Goal: Task Accomplishment & Management: Complete application form

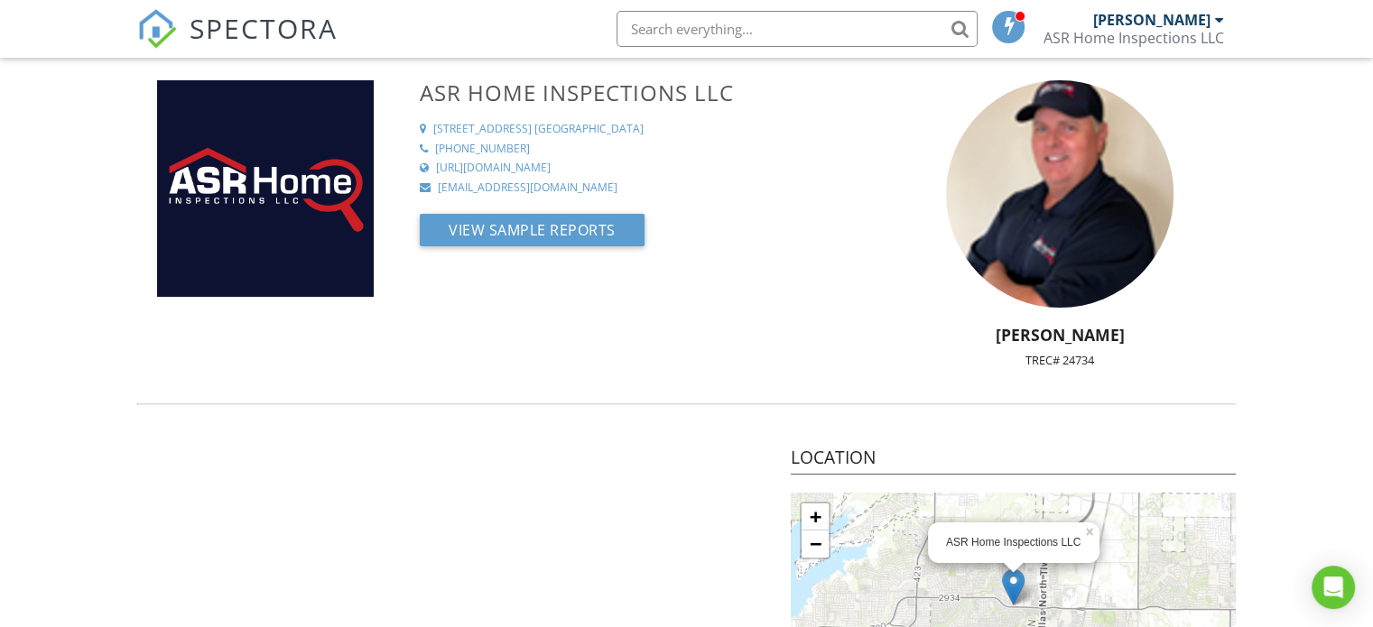
click at [161, 36] on img at bounding box center [157, 29] width 40 height 40
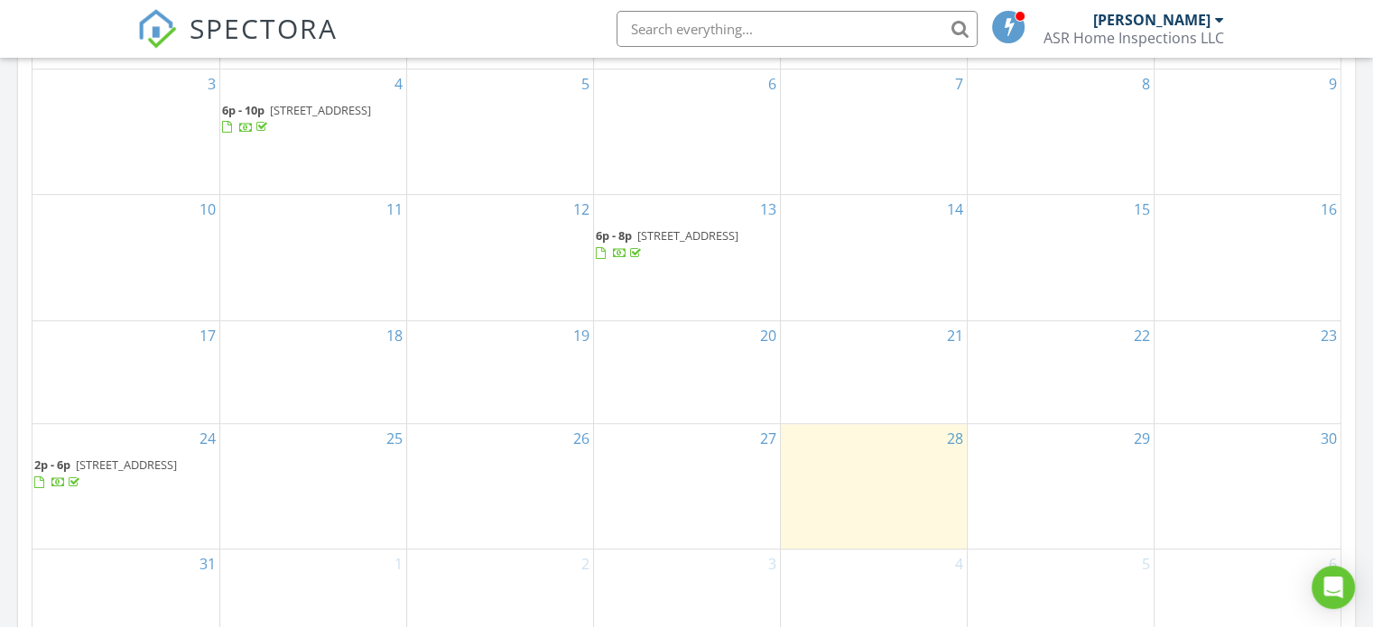
scroll to position [1083, 0]
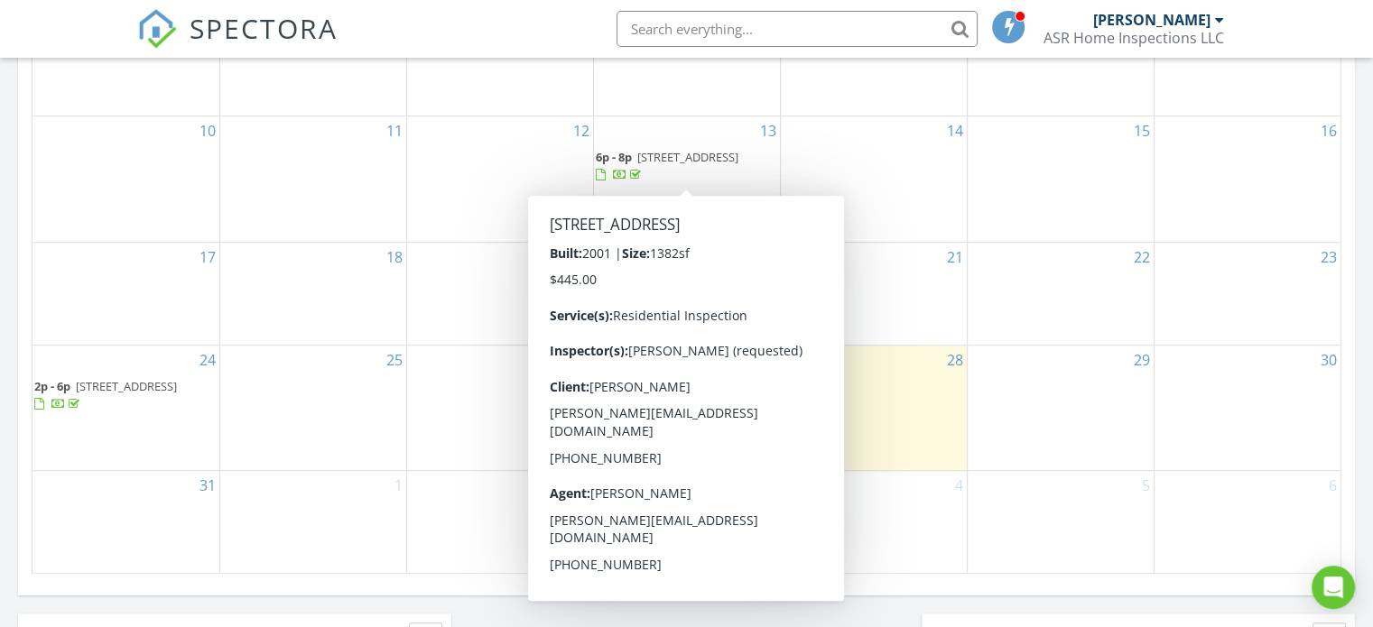
click at [1021, 371] on div "29" at bounding box center [1060, 408] width 186 height 125
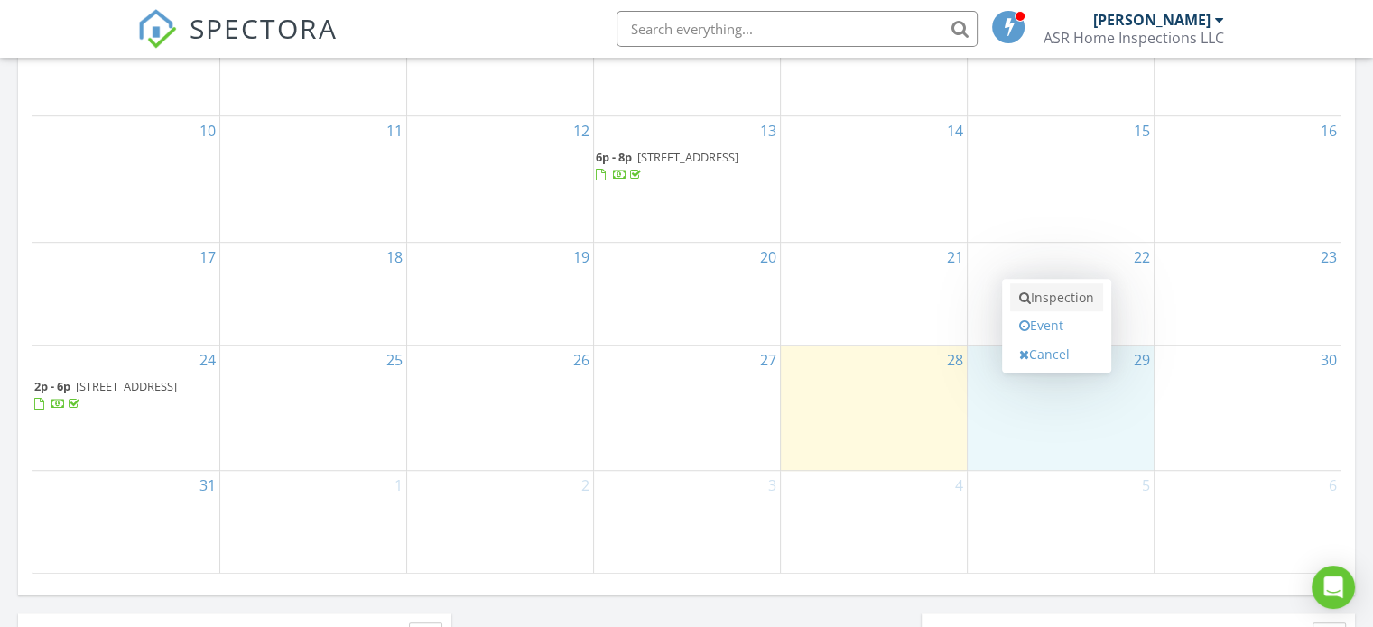
click at [1060, 296] on link "Inspection" at bounding box center [1056, 297] width 93 height 29
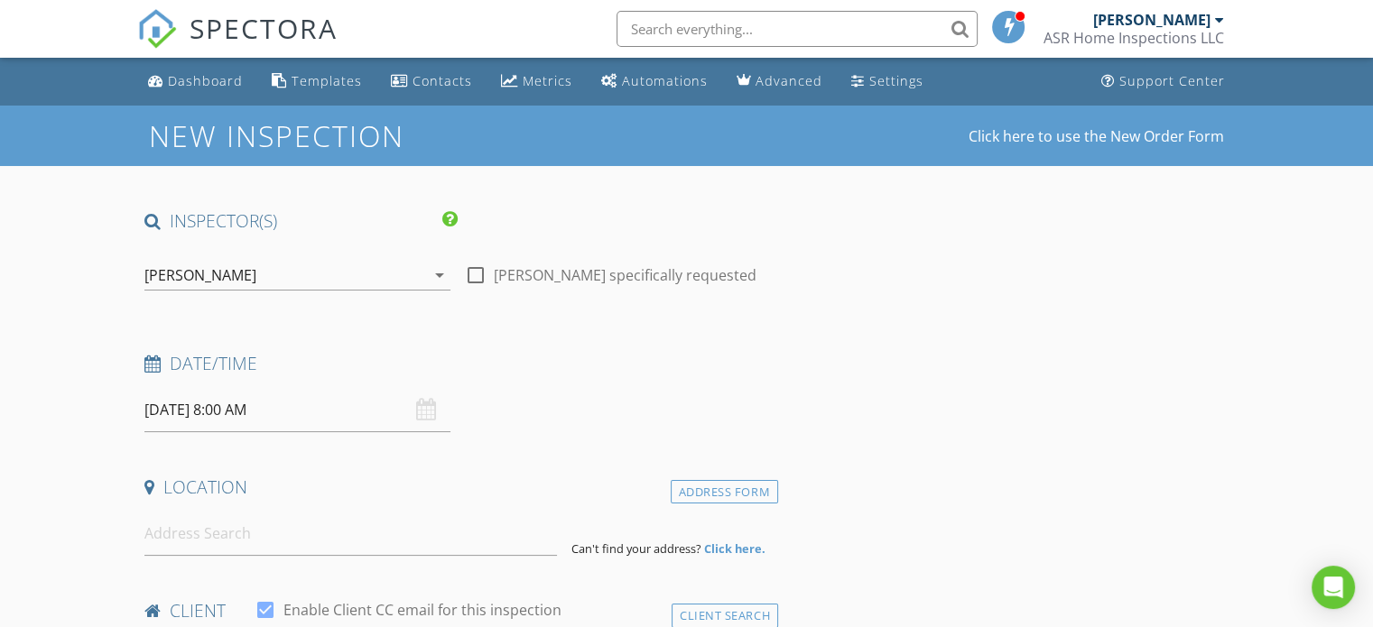
click at [477, 273] on div at bounding box center [475, 275] width 31 height 31
checkbox input "true"
click at [260, 409] on input "08/29/2025 8:00 AM" at bounding box center [297, 410] width 306 height 44
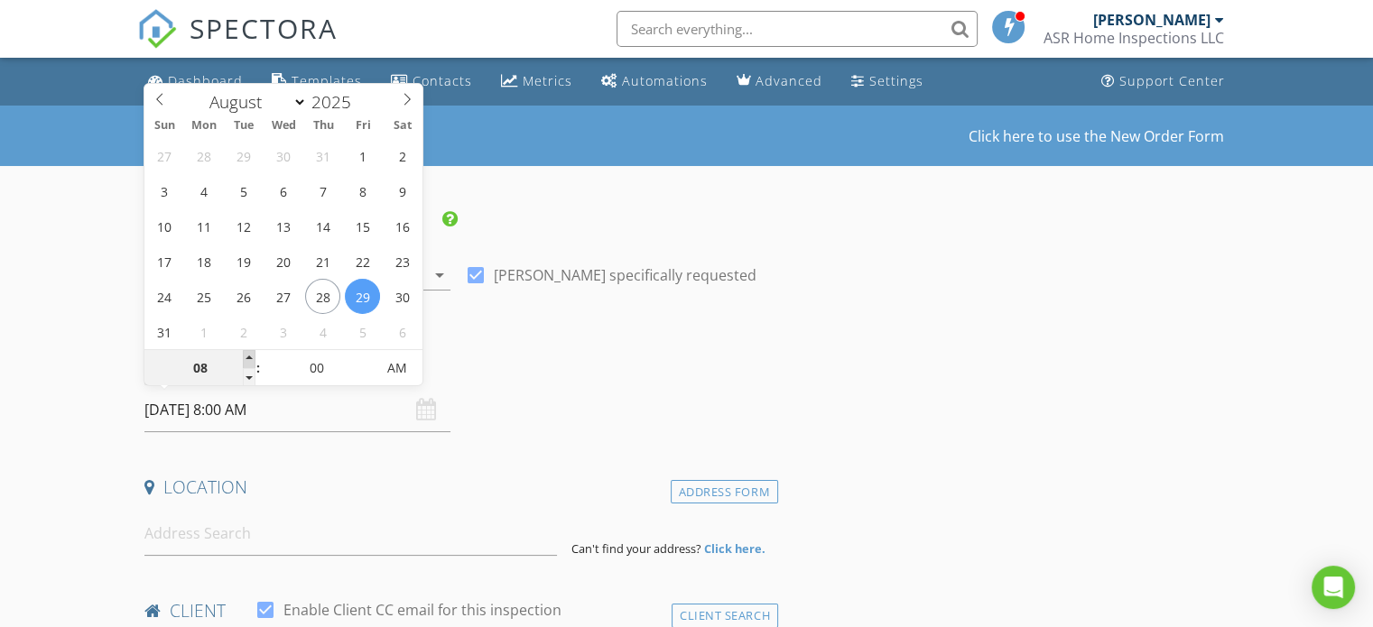
type input "09"
type input "08/29/2025 9:00 AM"
click at [249, 359] on span at bounding box center [249, 359] width 13 height 18
type input "10"
type input "08/29/2025 10:00 AM"
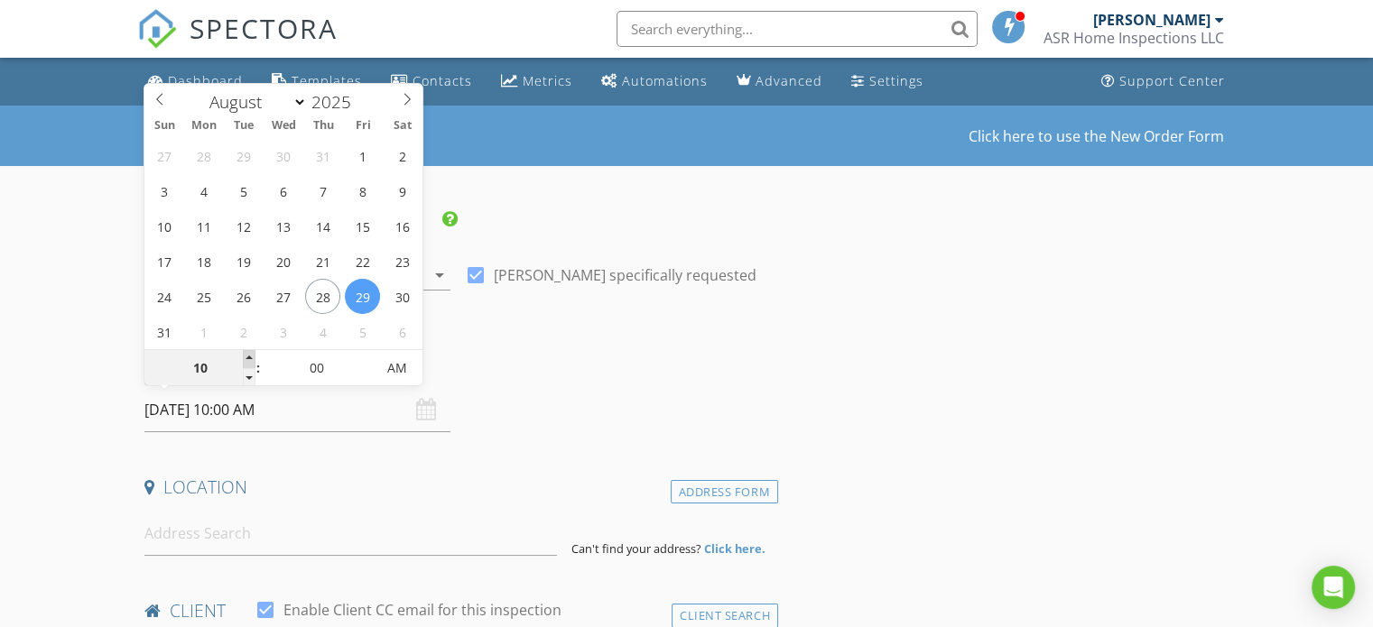
click at [248, 358] on span at bounding box center [249, 359] width 13 height 18
type input "11"
type input "08/29/2025 11:00 AM"
click at [248, 358] on span at bounding box center [249, 359] width 13 height 18
type input "12"
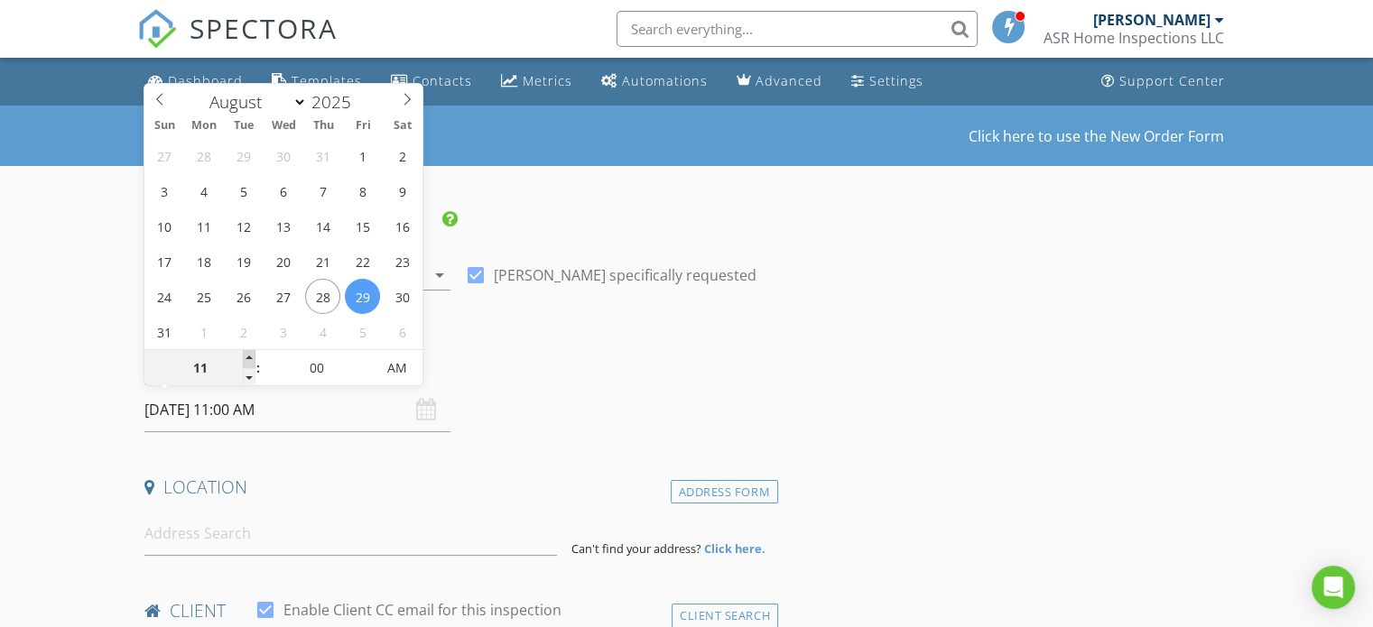
type input "08/29/2025 12:00 PM"
click at [247, 353] on span at bounding box center [249, 359] width 13 height 18
type input "01"
type input "08/29/2025 1:00 PM"
click at [247, 353] on span at bounding box center [249, 359] width 13 height 18
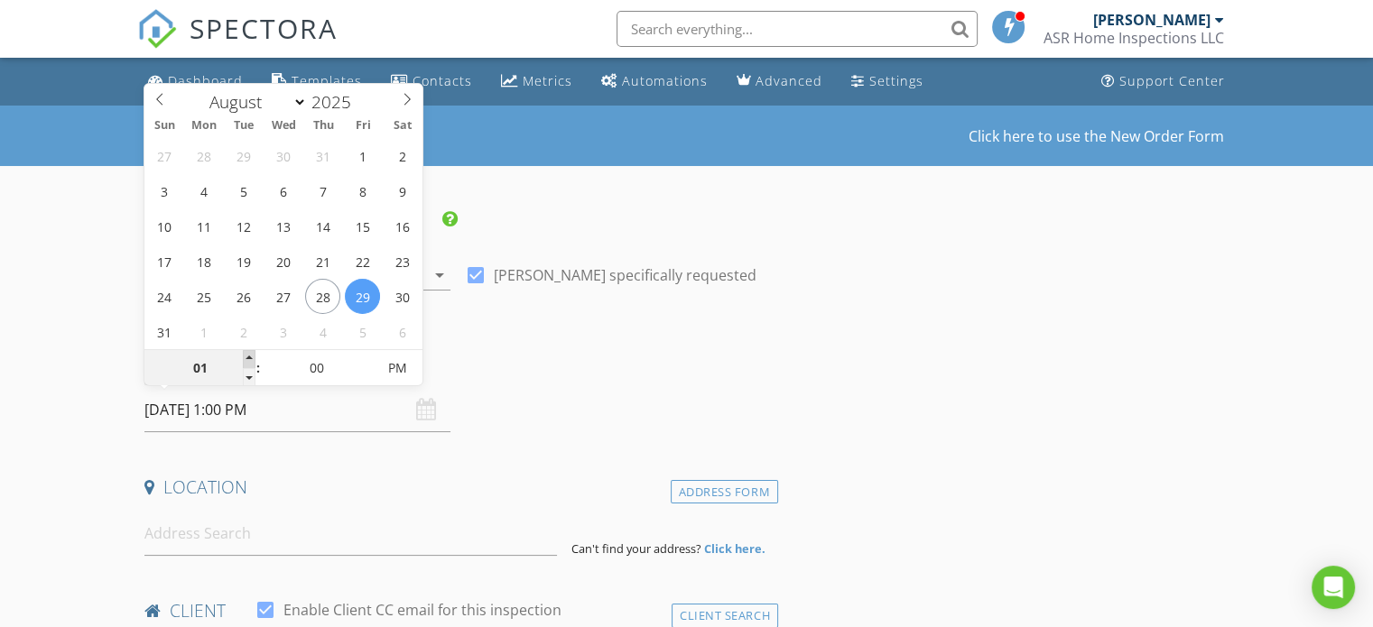
type input "02"
type input "08/29/2025 2:00 PM"
click at [247, 353] on span at bounding box center [249, 359] width 13 height 18
type input "03"
type input "08/29/2025 3:00 PM"
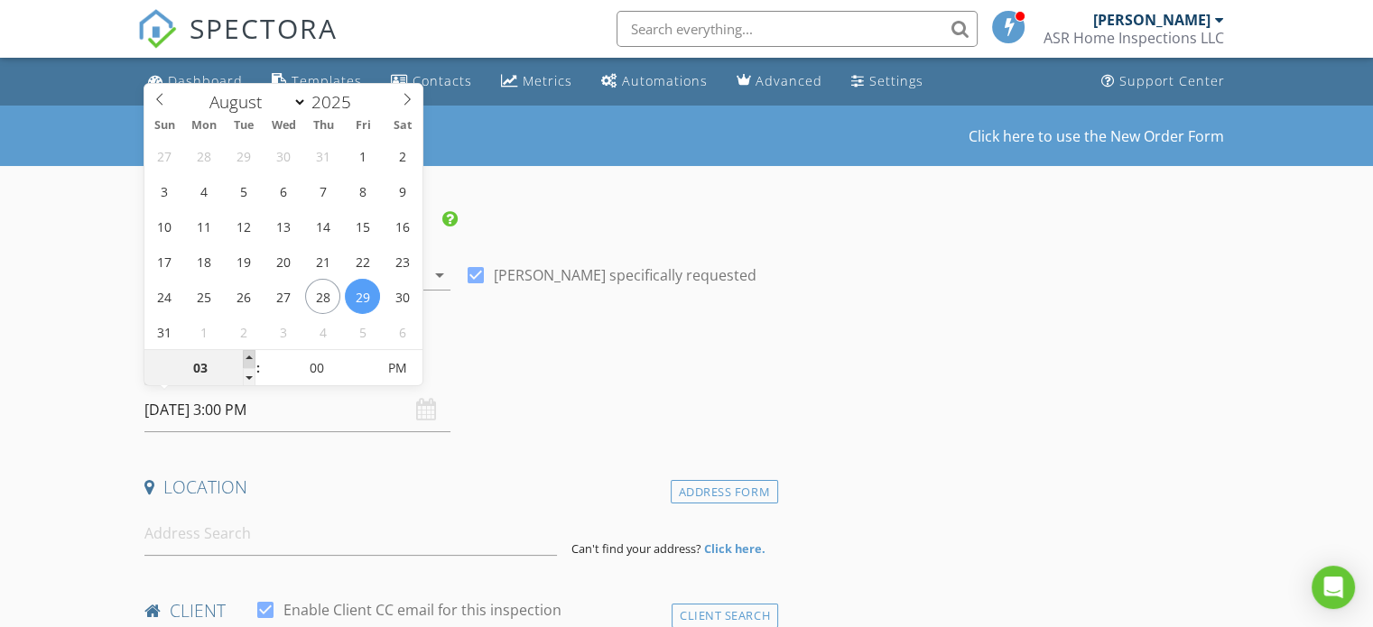
click at [247, 354] on span at bounding box center [249, 359] width 13 height 18
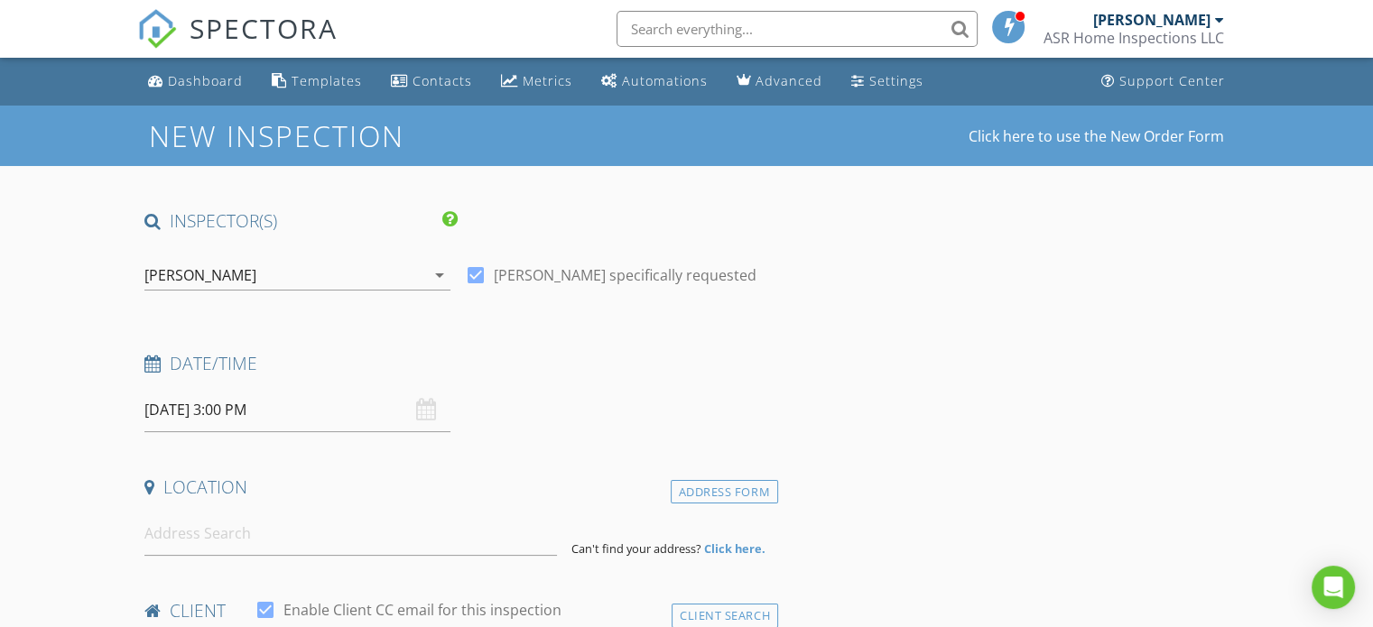
click at [563, 373] on h4 "Date/Time" at bounding box center [457, 363] width 626 height 23
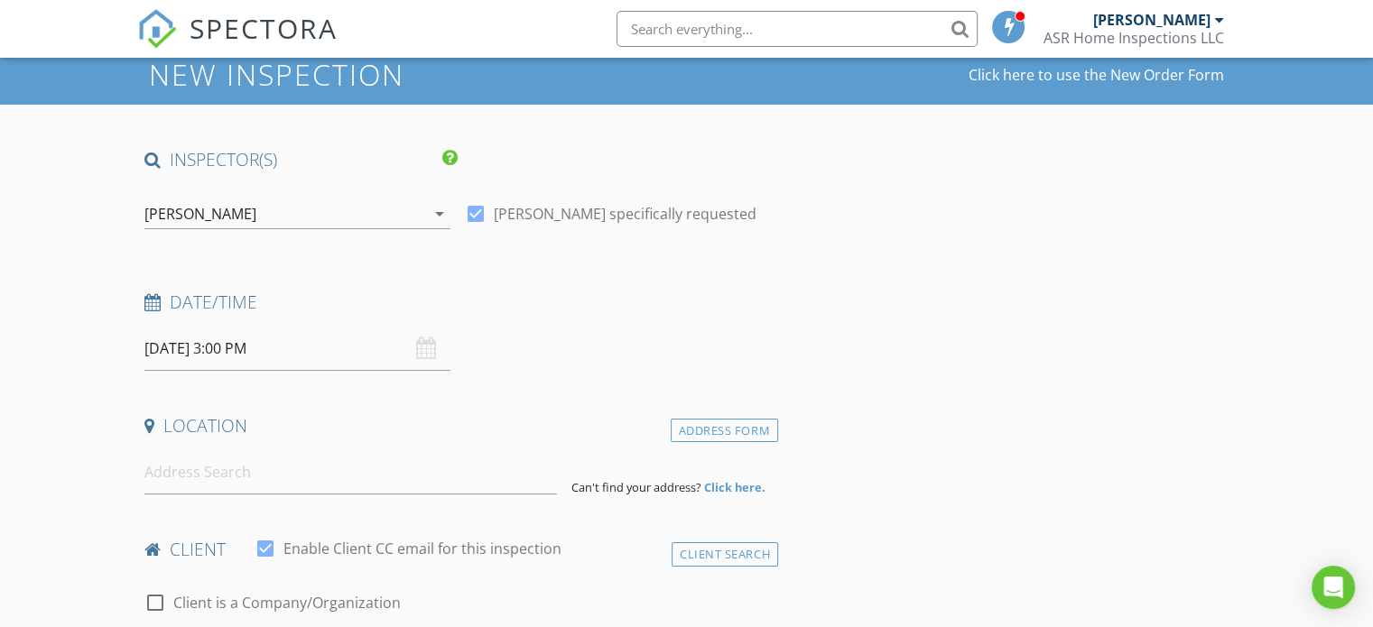
scroll to position [90, 0]
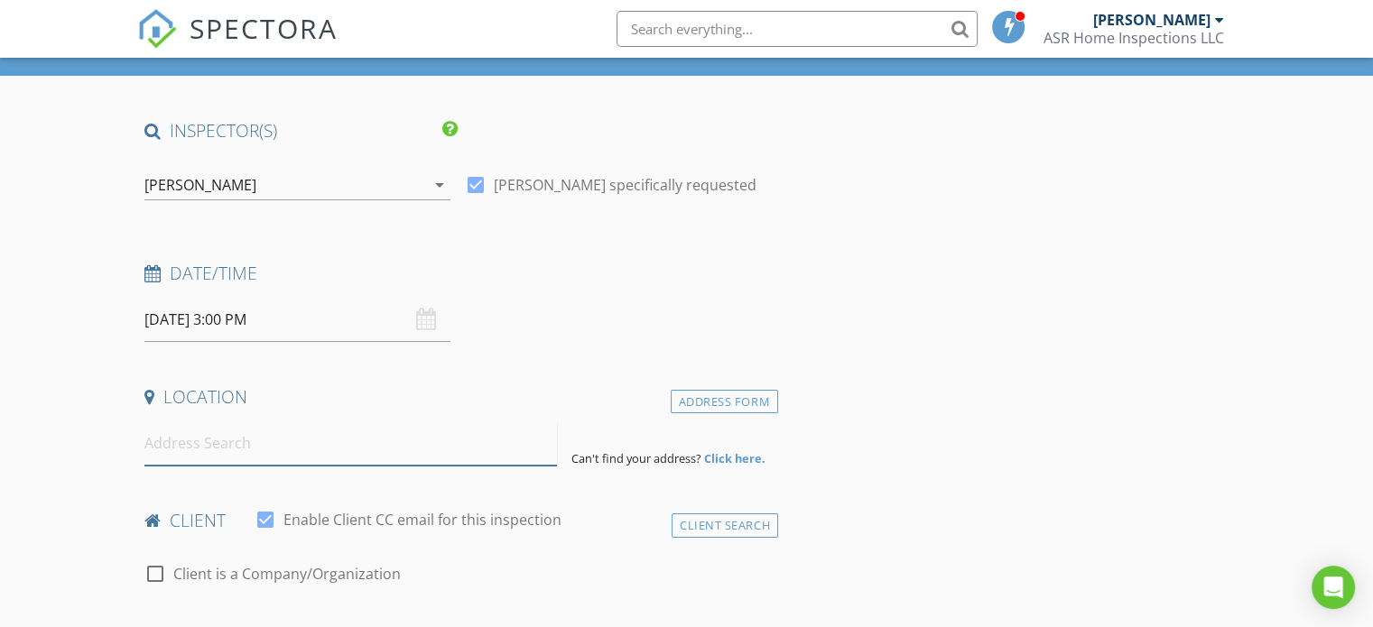
click at [293, 432] on input at bounding box center [350, 443] width 412 height 44
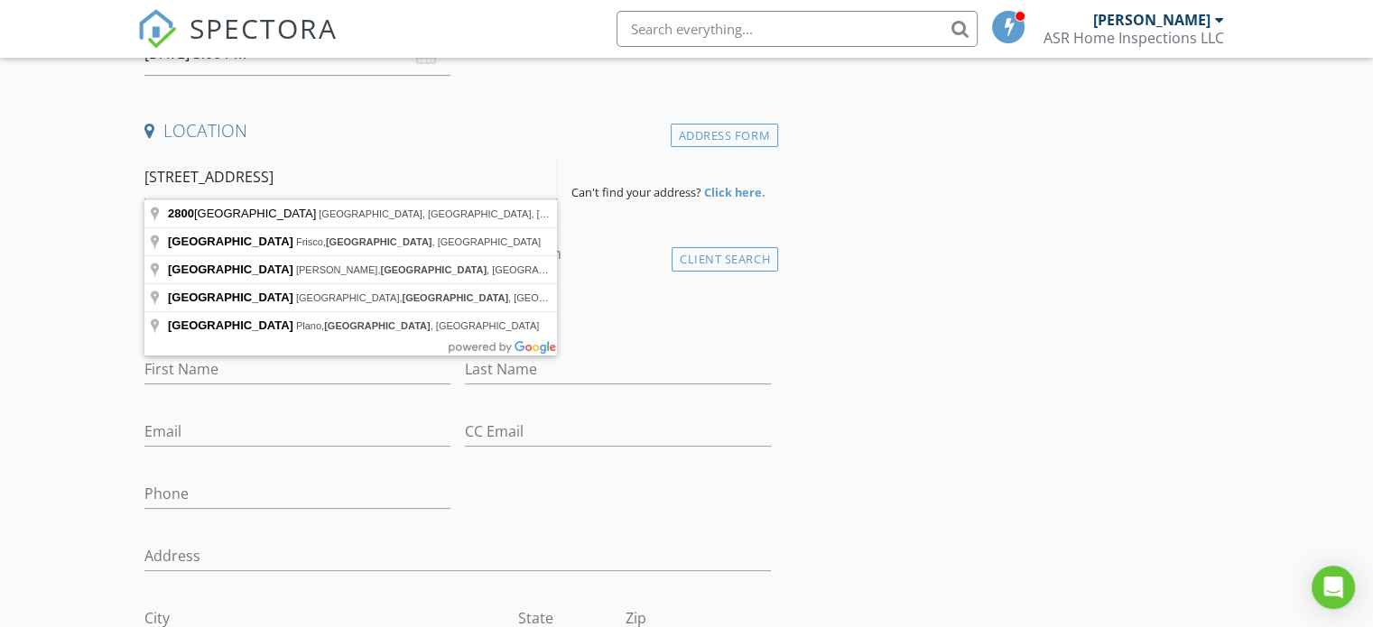
scroll to position [361, 0]
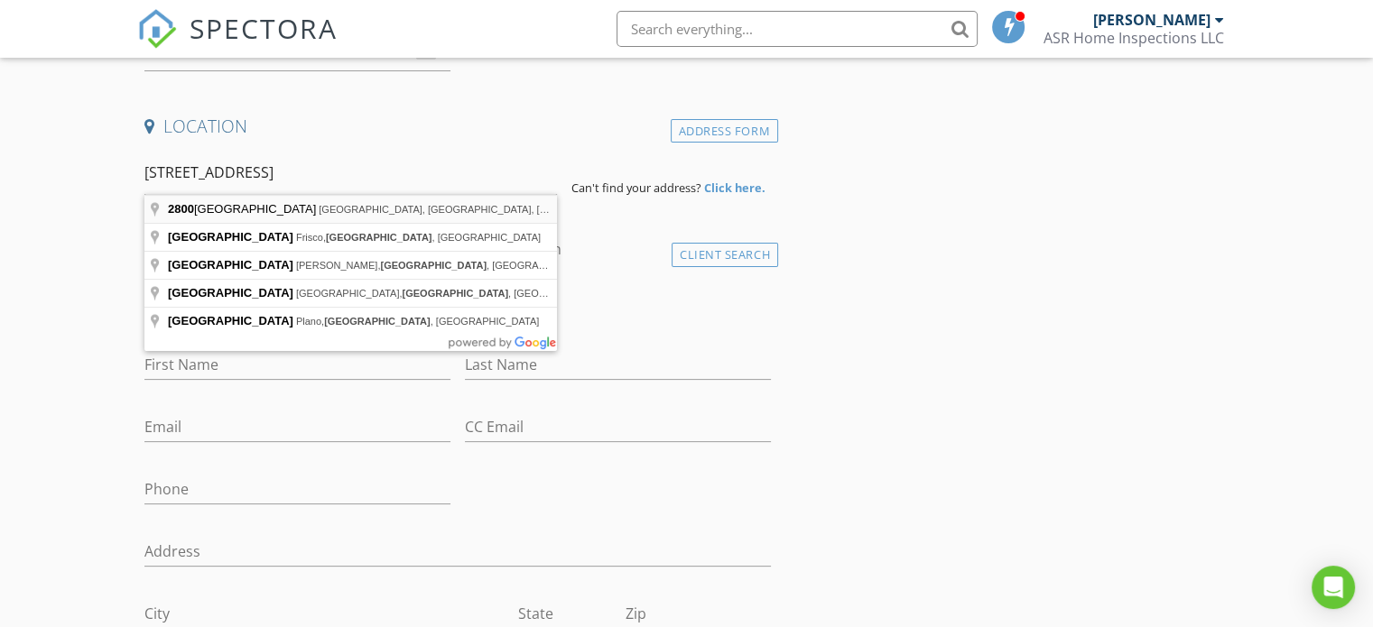
type input "2800 Peachtree Lane, Pantego, TX, USA"
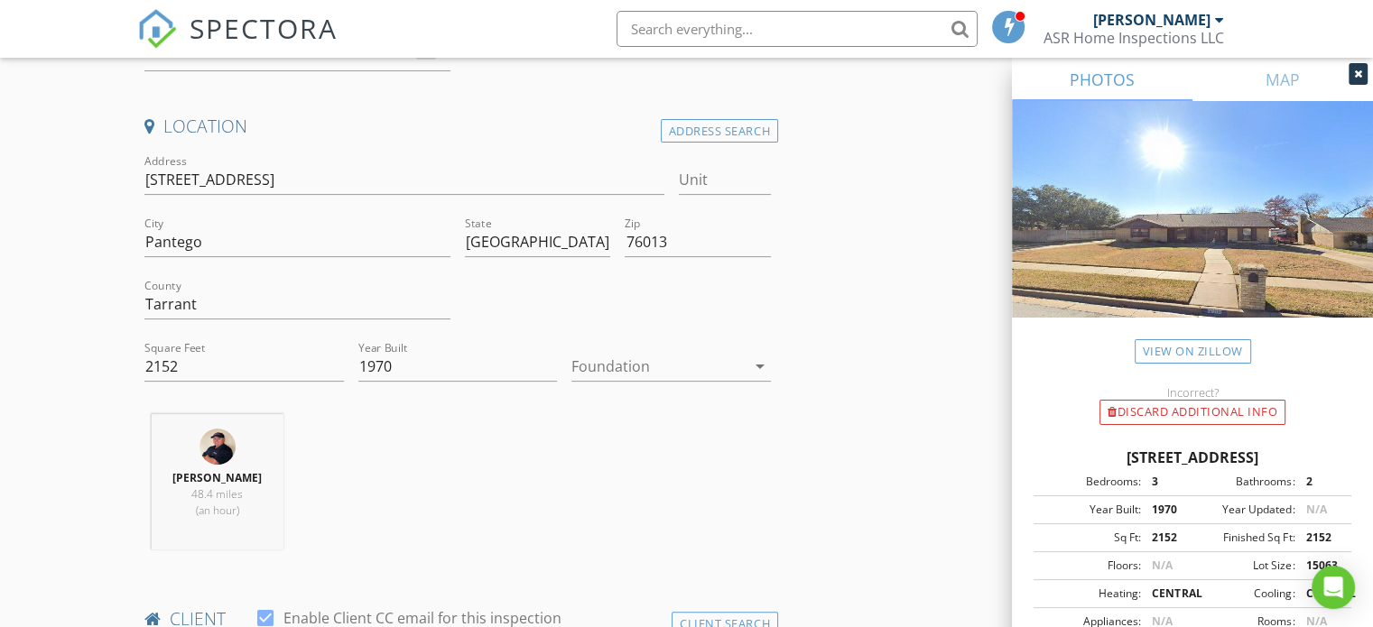
click at [766, 367] on icon "arrow_drop_down" at bounding box center [760, 367] width 22 height 22
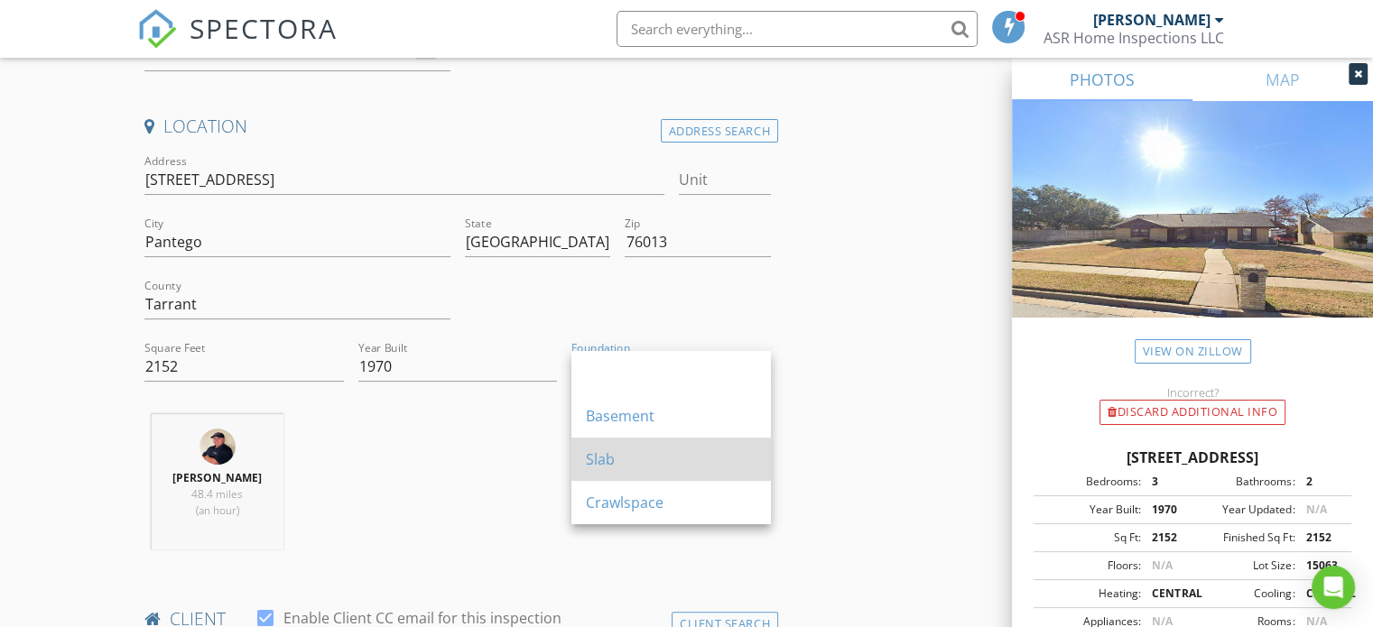
click at [602, 465] on div "Slab" at bounding box center [671, 460] width 171 height 22
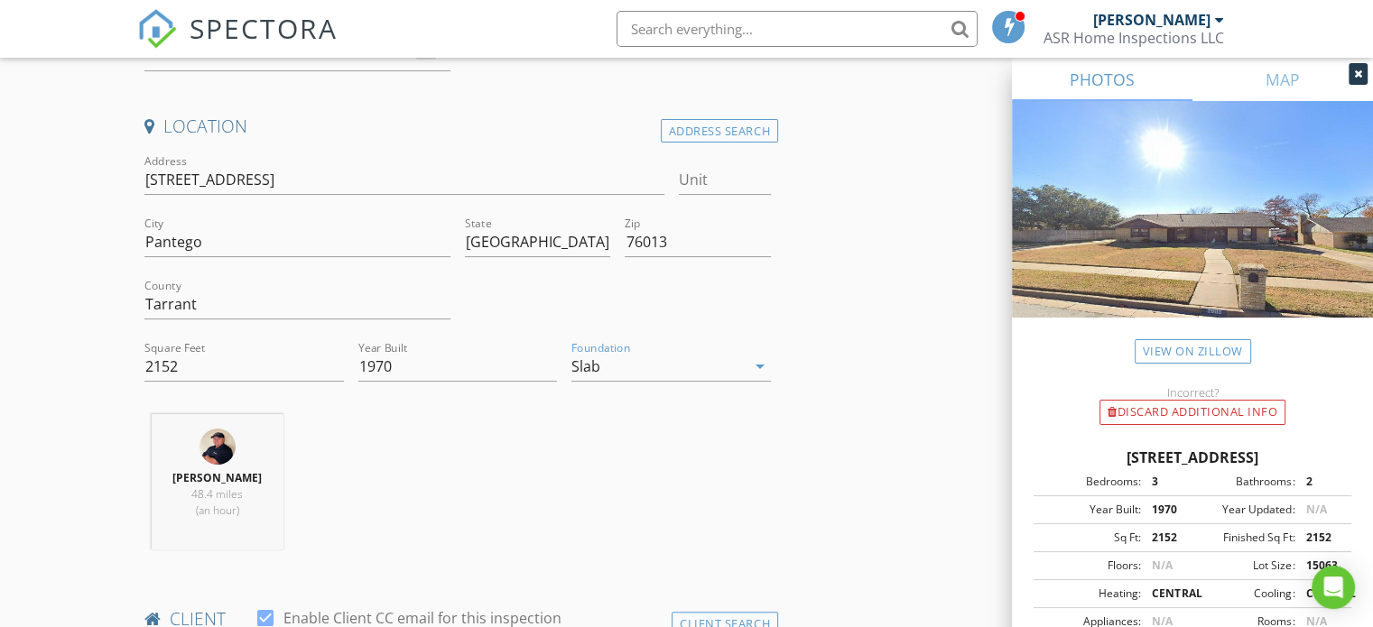
click at [577, 453] on div "Alan Richardson 48.4 miles (an hour)" at bounding box center [457, 489] width 641 height 150
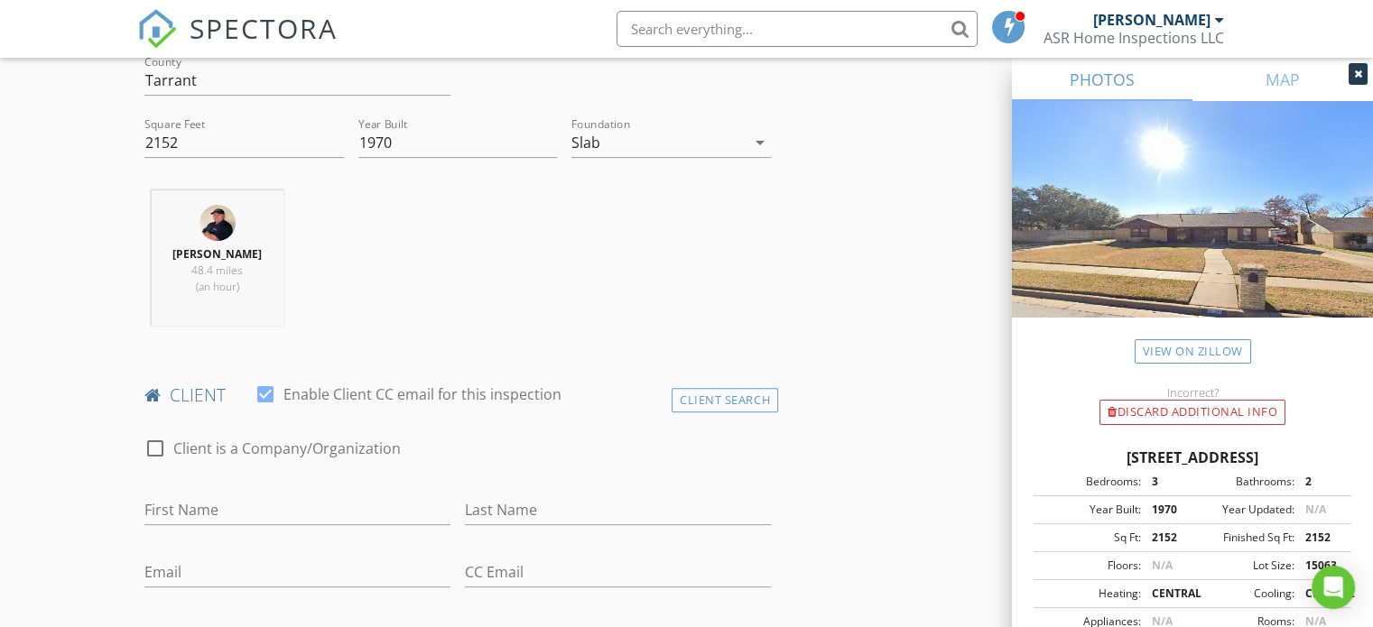
scroll to position [632, 0]
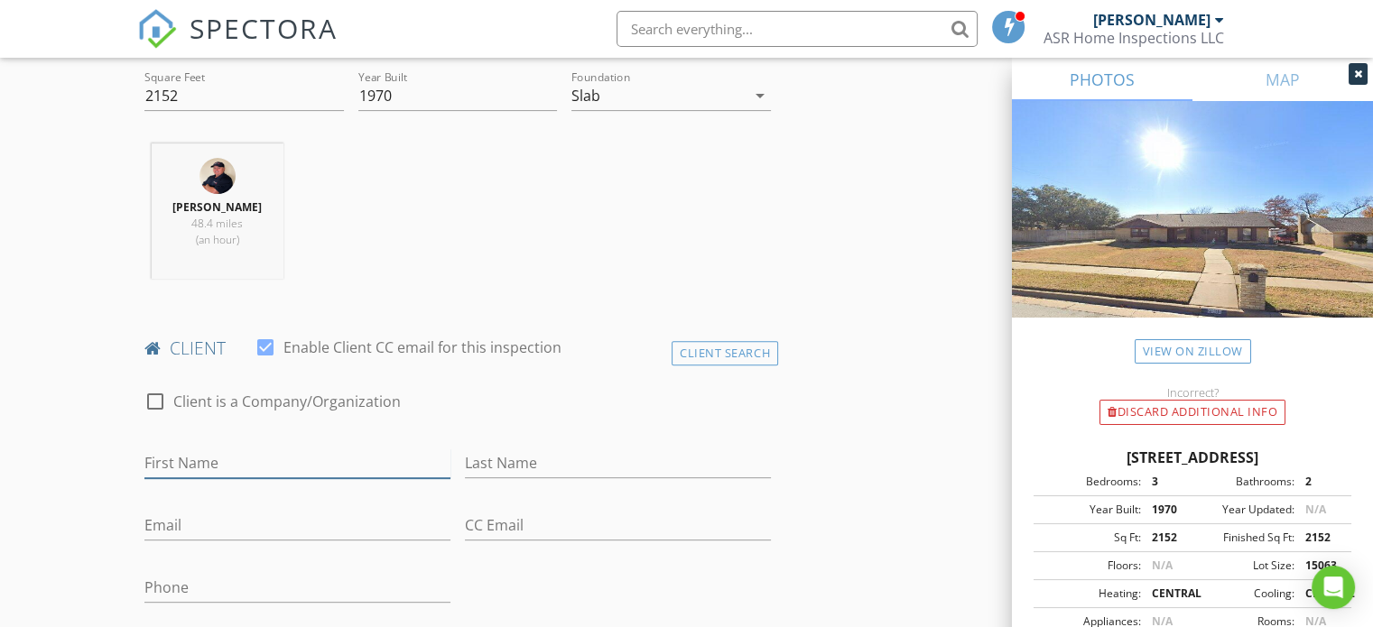
click at [259, 454] on input "First Name" at bounding box center [297, 464] width 306 height 30
type input "Gabriel"
click at [488, 468] on input "Last Name" at bounding box center [618, 464] width 306 height 30
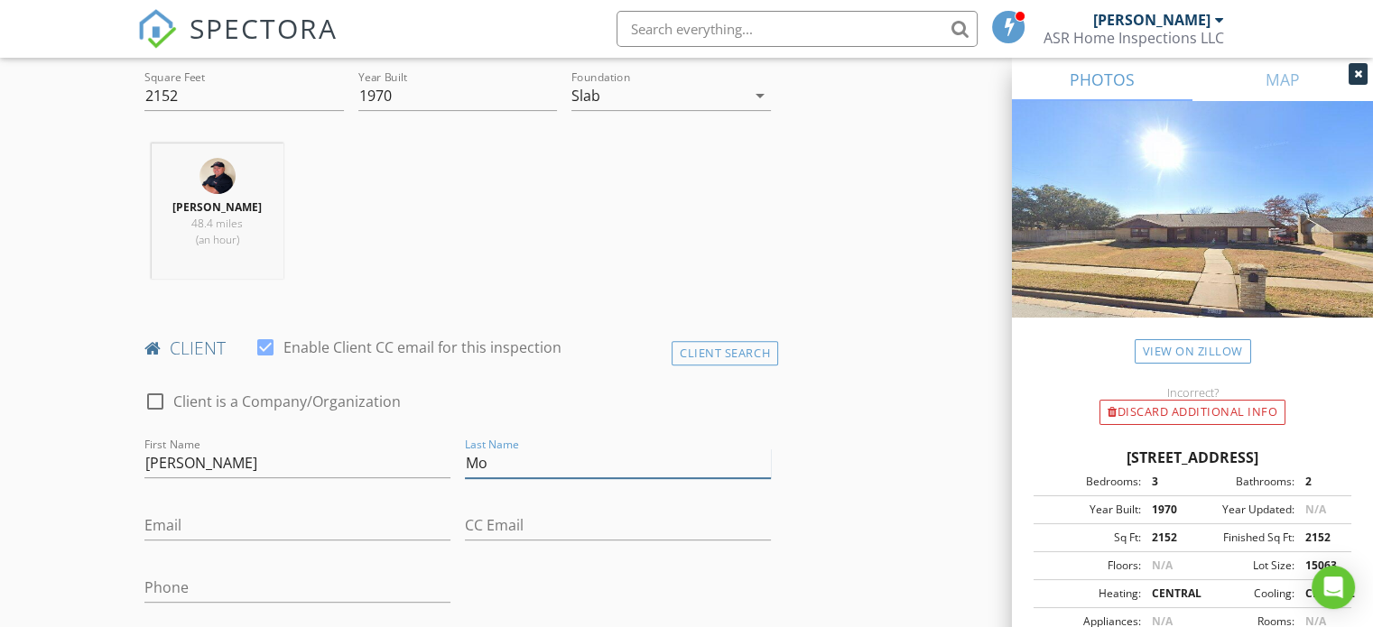
type input "Montalvo"
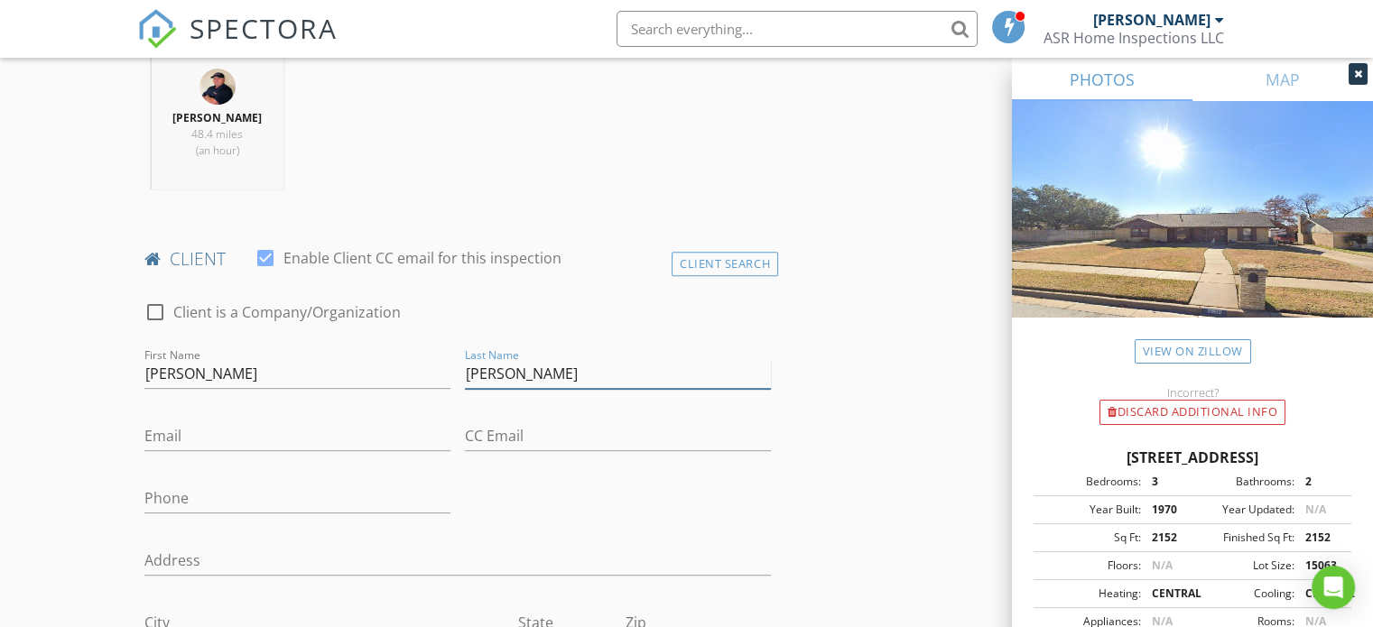
scroll to position [722, 0]
click at [217, 432] on input "Email" at bounding box center [297, 436] width 306 height 30
click at [211, 439] on input "Email" at bounding box center [297, 436] width 306 height 30
type input "doortodoorads1@yahoo.com"
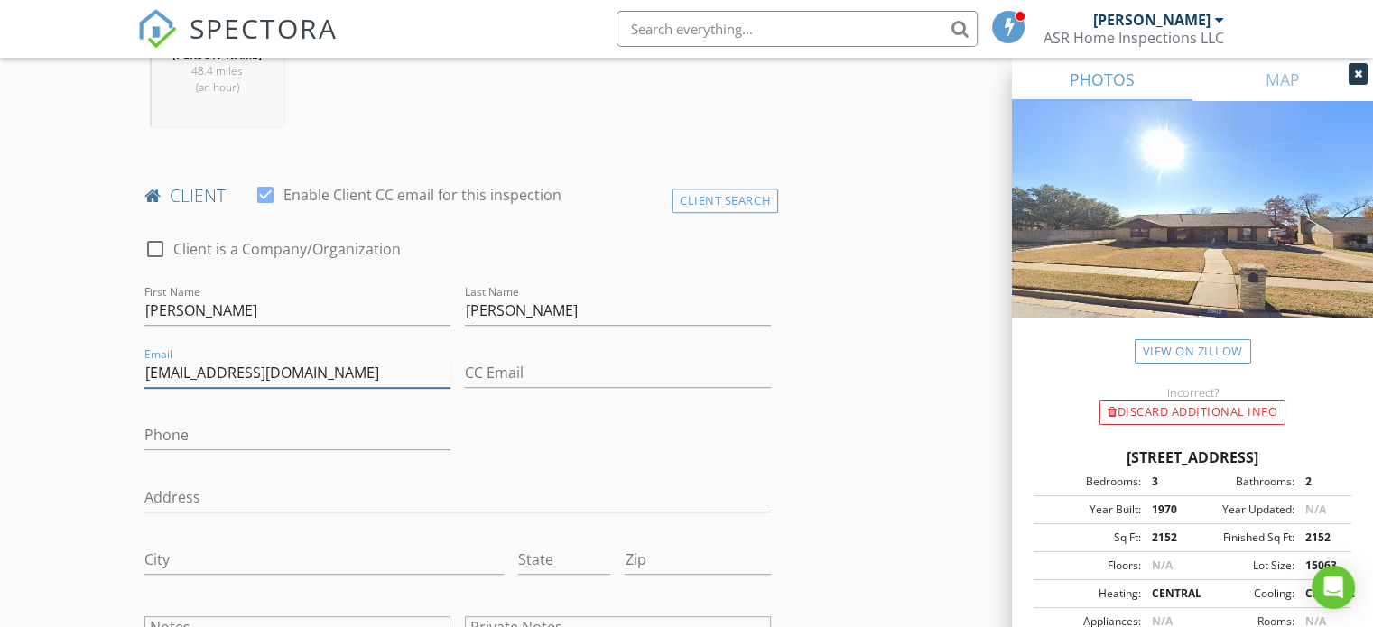
scroll to position [812, 0]
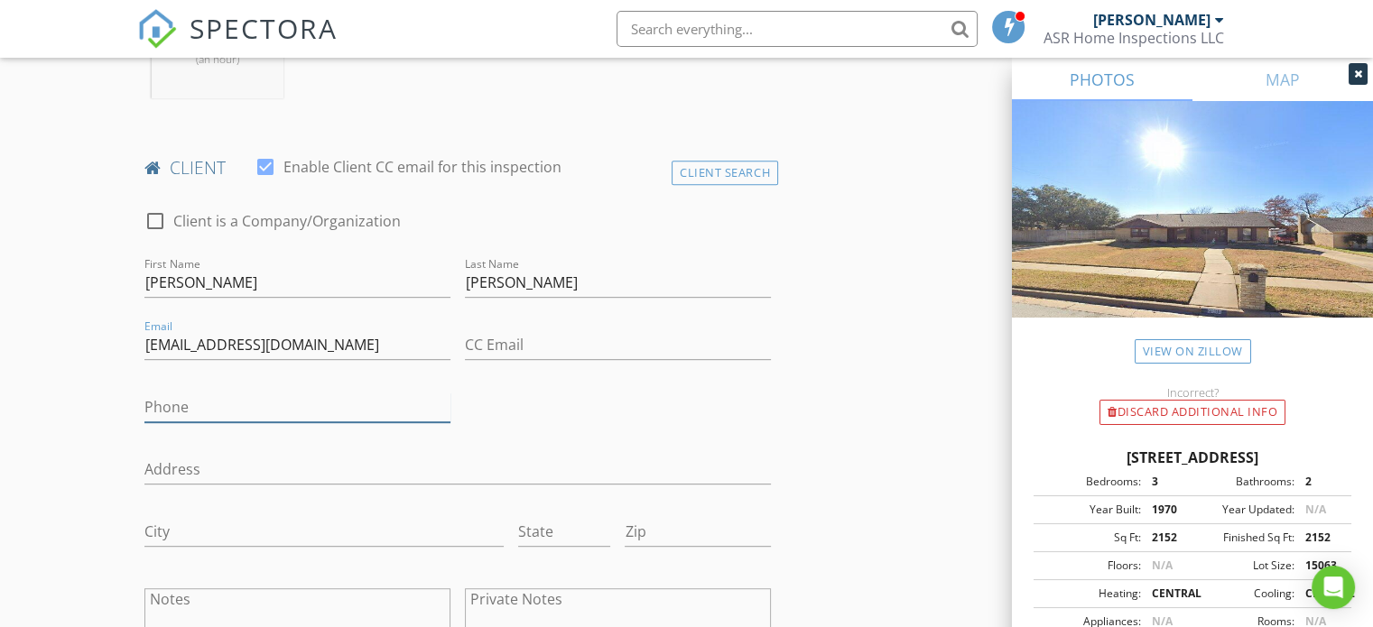
click at [188, 396] on input "Phone" at bounding box center [297, 408] width 306 height 30
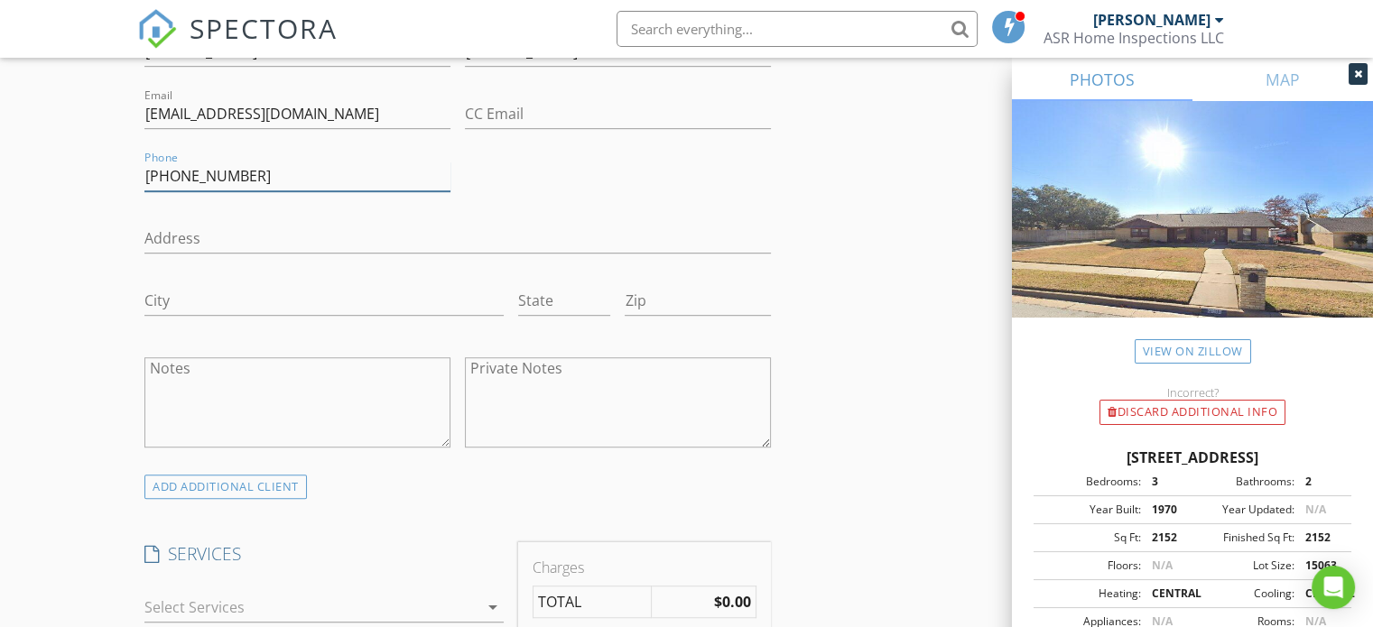
scroll to position [1083, 0]
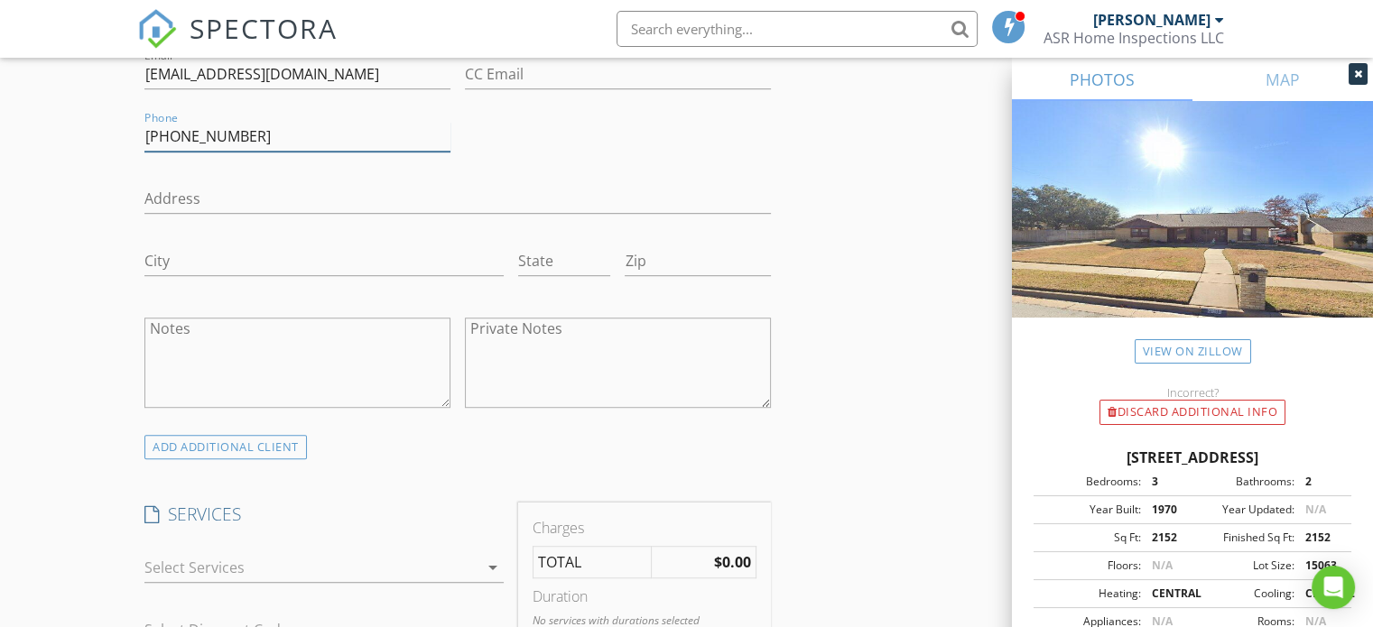
type input "817-789-8056"
click at [484, 356] on textarea "Private Notes" at bounding box center [618, 363] width 306 height 90
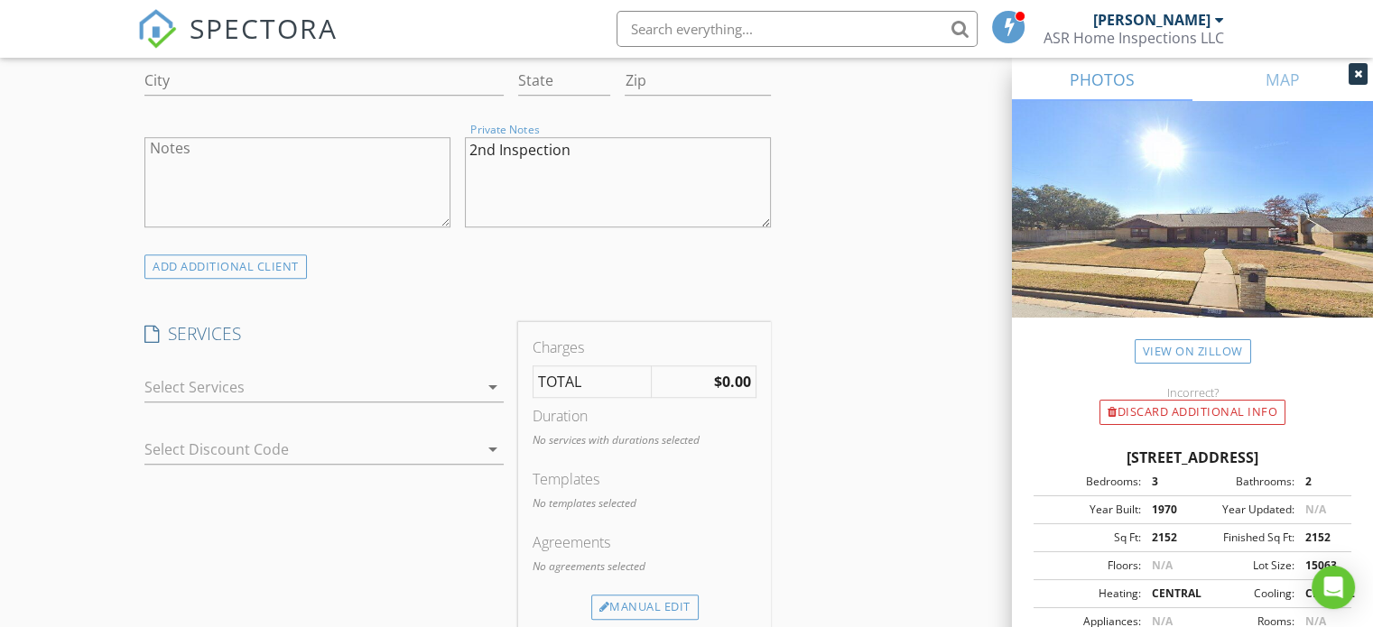
scroll to position [1354, 0]
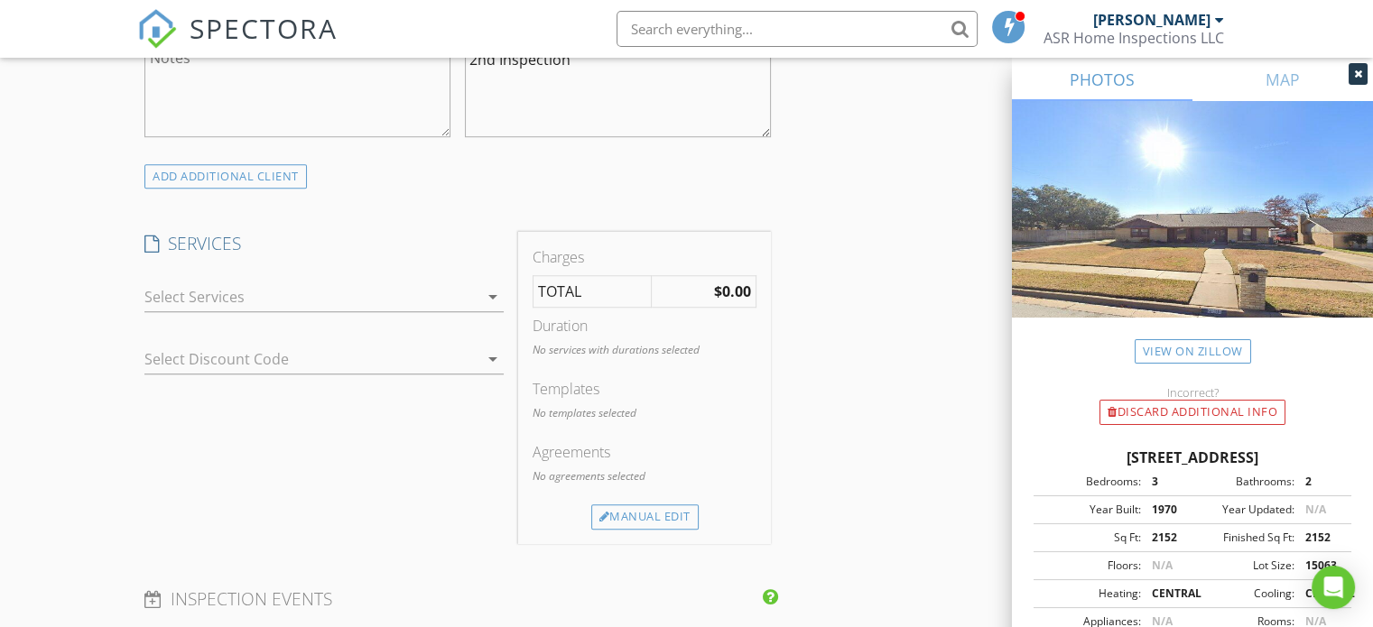
type textarea "2nd Inspection"
click at [495, 299] on icon "arrow_drop_down" at bounding box center [493, 297] width 22 height 22
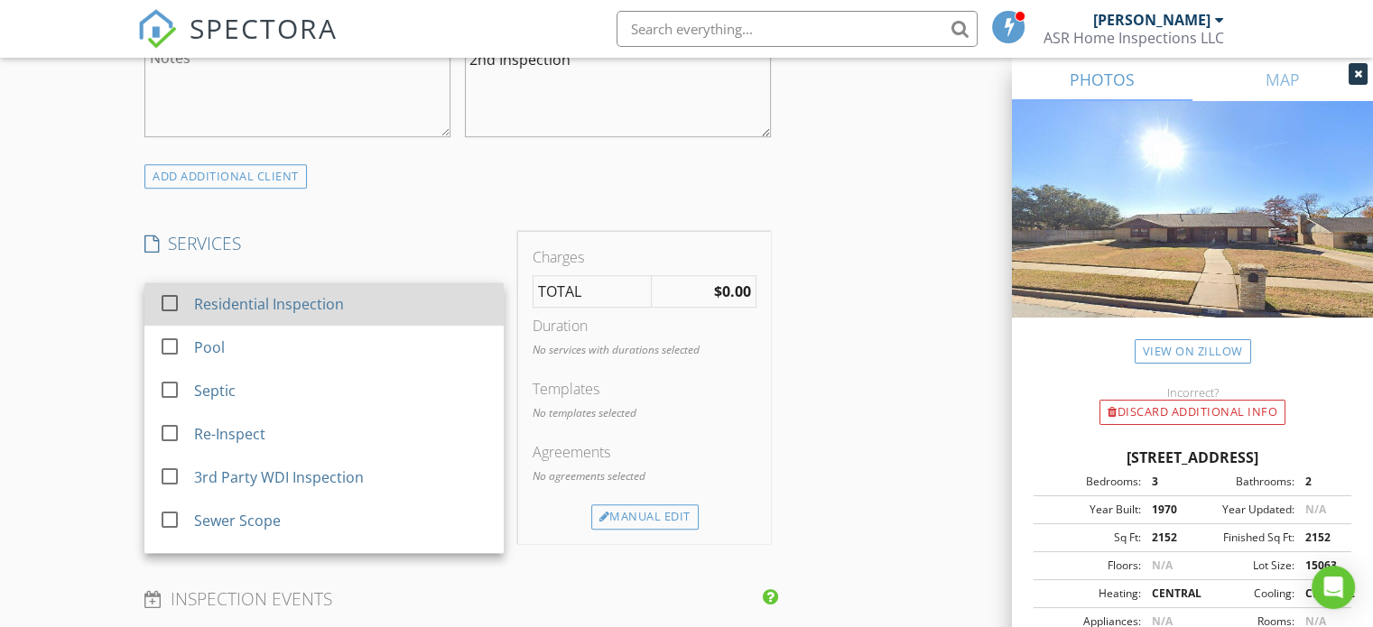
click at [255, 310] on div "Residential Inspection" at bounding box center [269, 304] width 150 height 22
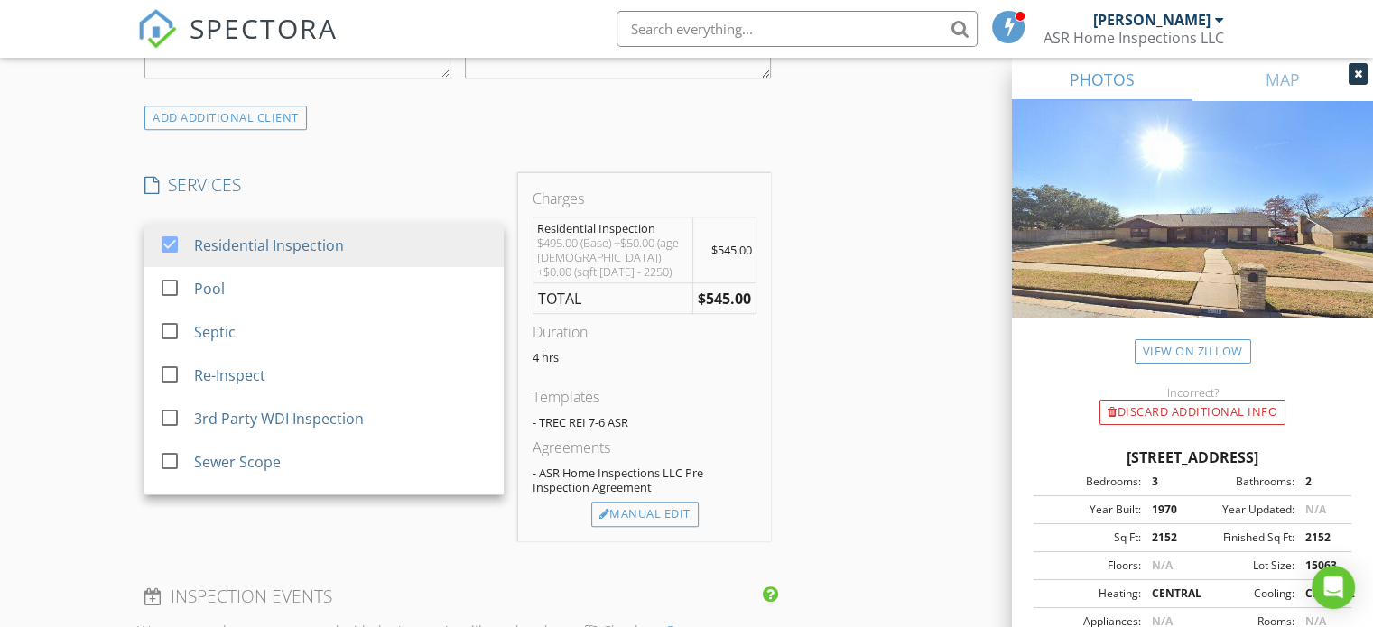
scroll to position [1444, 0]
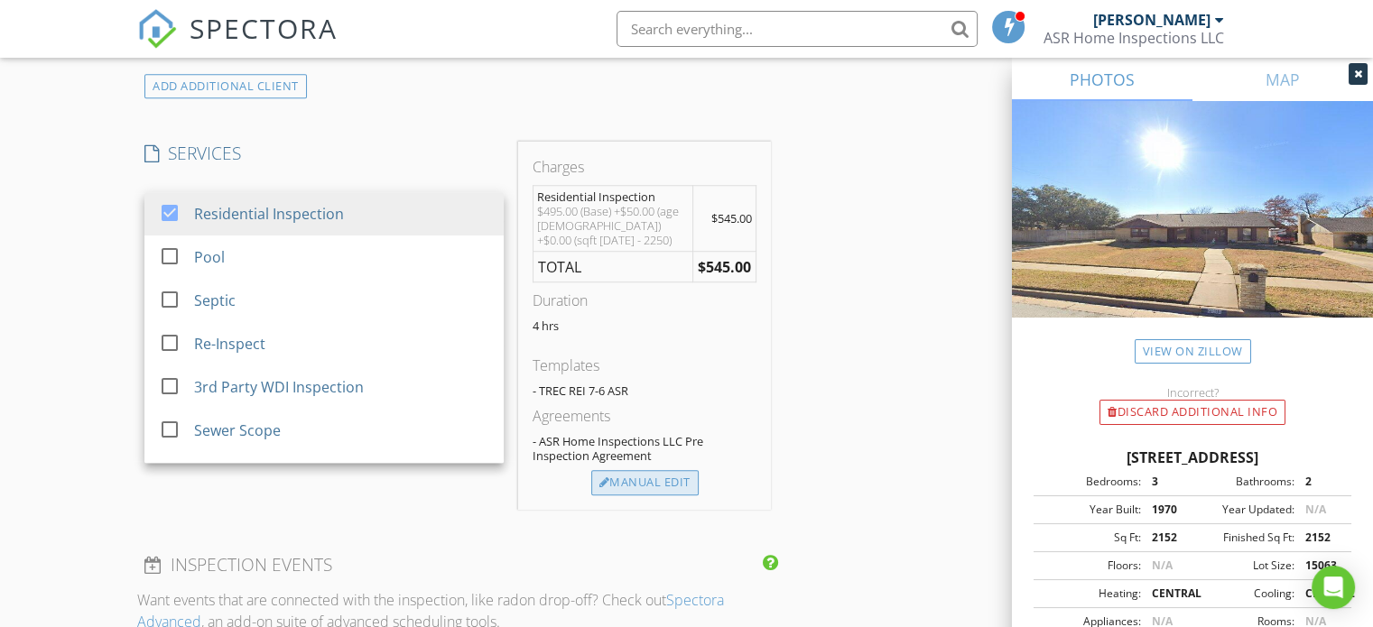
click at [673, 477] on div "Manual Edit" at bounding box center [644, 482] width 107 height 25
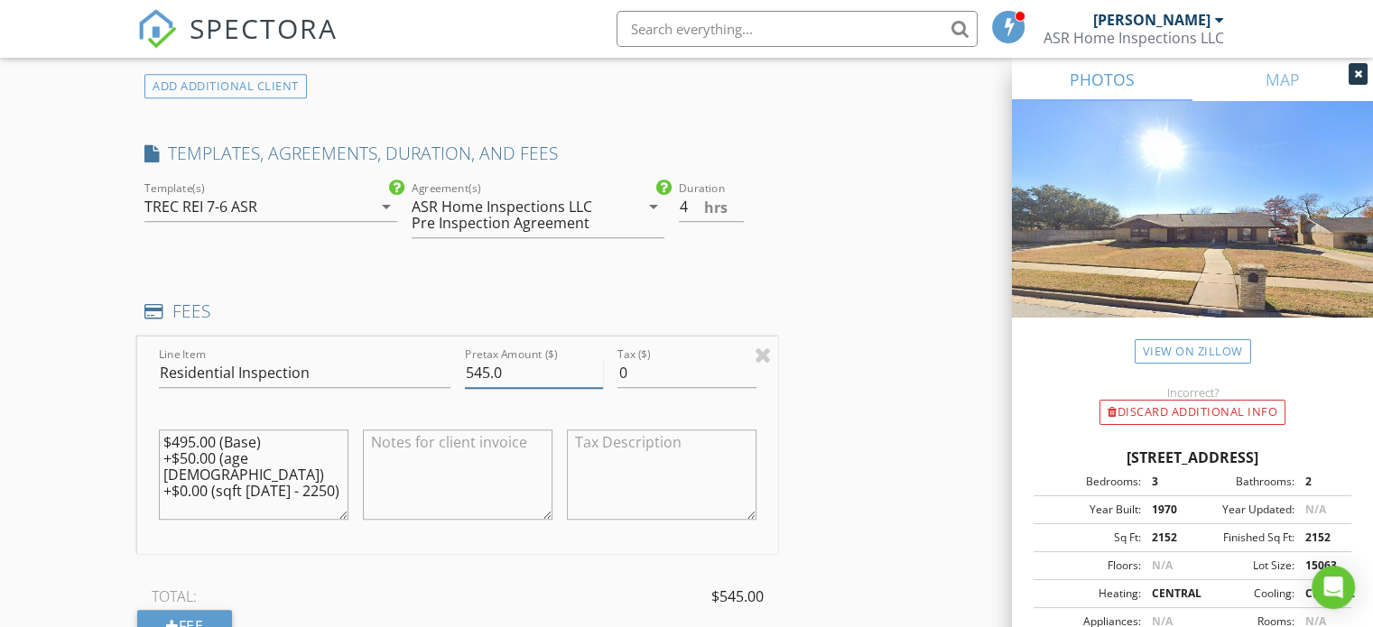
click at [486, 363] on input "545.0" at bounding box center [534, 373] width 138 height 30
type input "400.0"
click at [823, 318] on div "INSPECTOR(S) check_box Alan Richardson PRIMARY Alan Richardson arrow_drop_down …" at bounding box center [686, 374] width 1098 height 3218
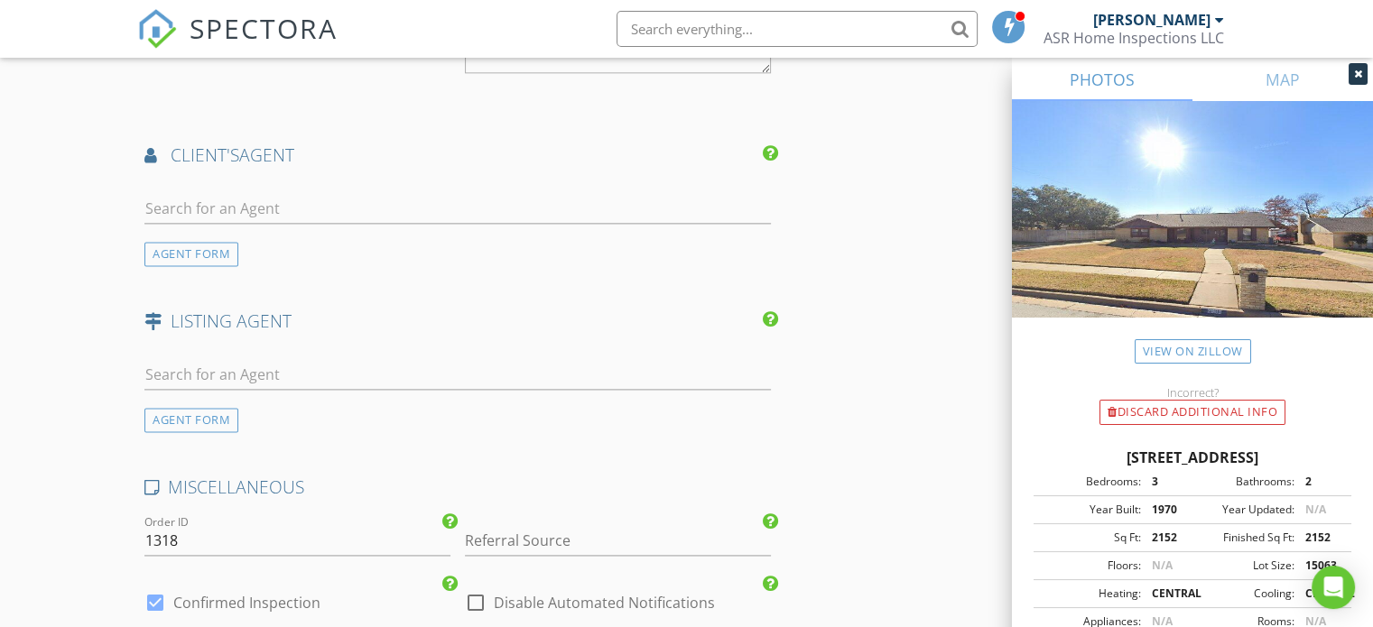
scroll to position [2256, 0]
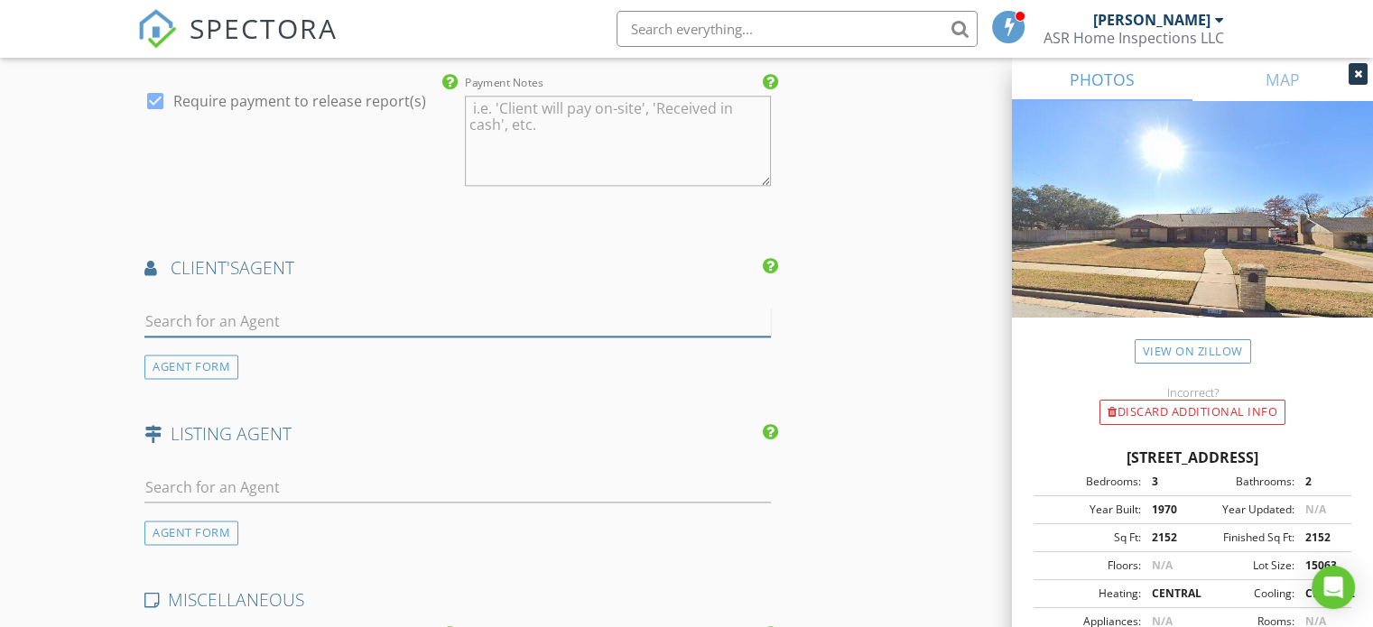
click at [232, 317] on input "text" at bounding box center [457, 322] width 626 height 30
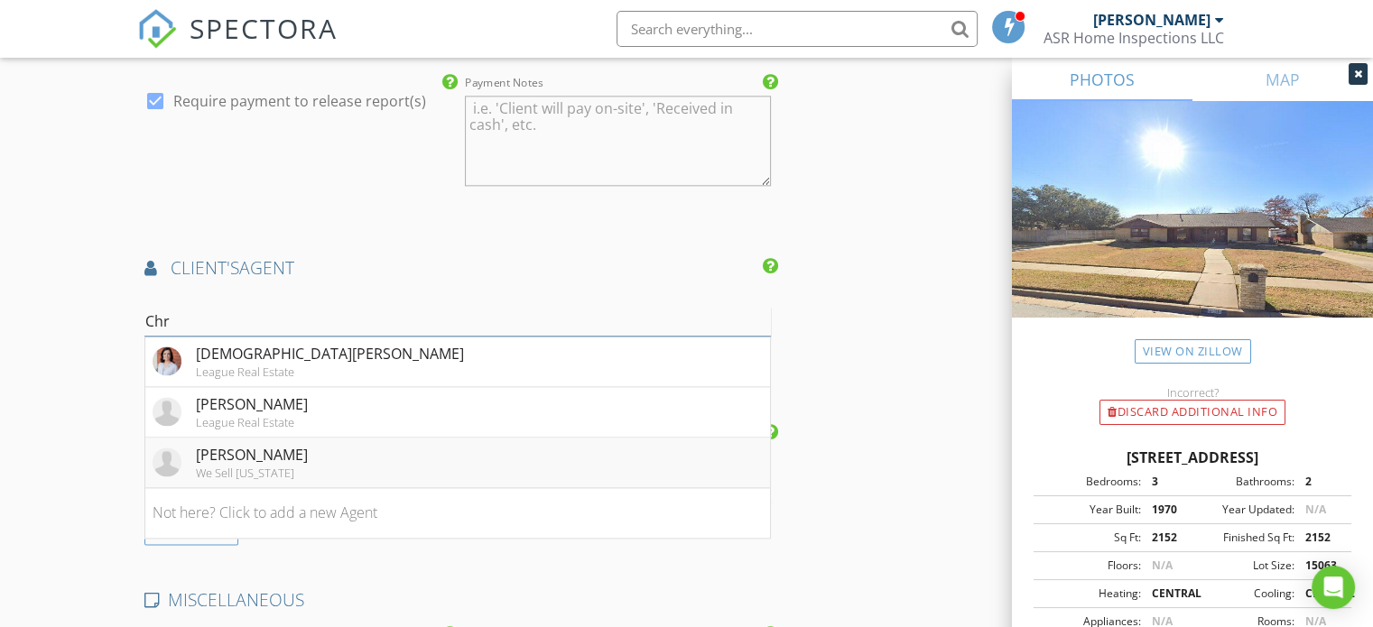
type input "Chr"
click at [308, 458] on div "Christian Montalvo" at bounding box center [252, 455] width 112 height 22
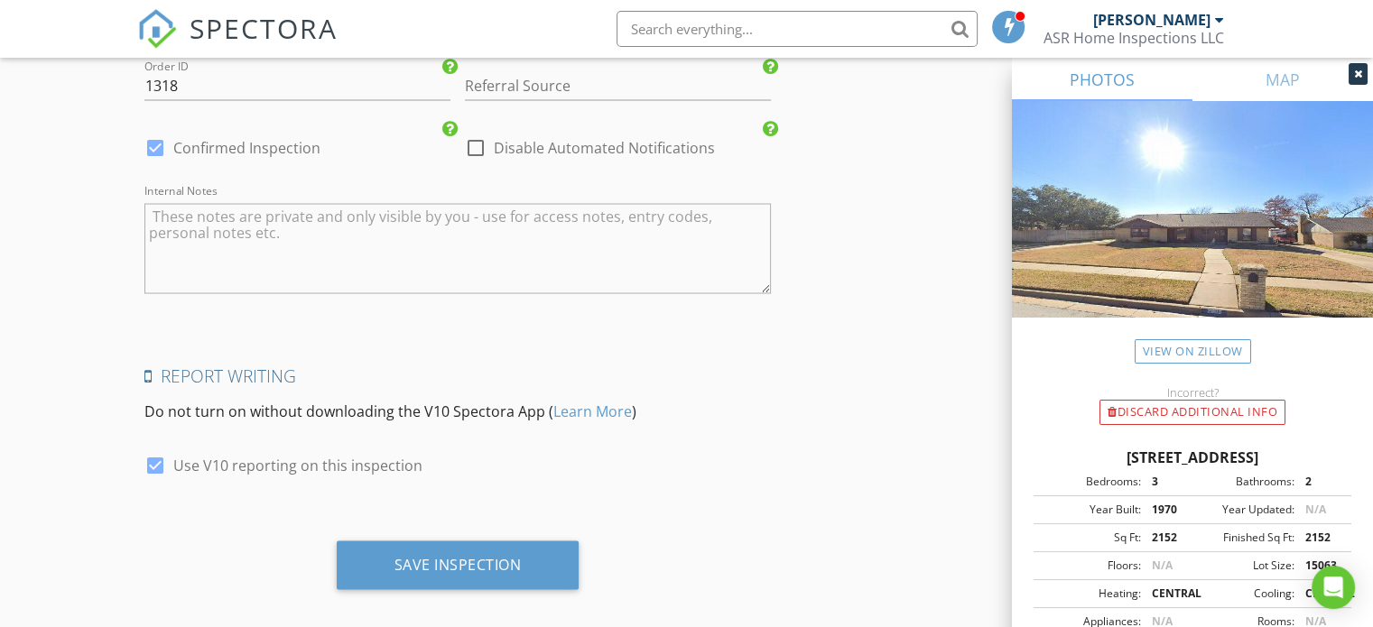
scroll to position [3372, 0]
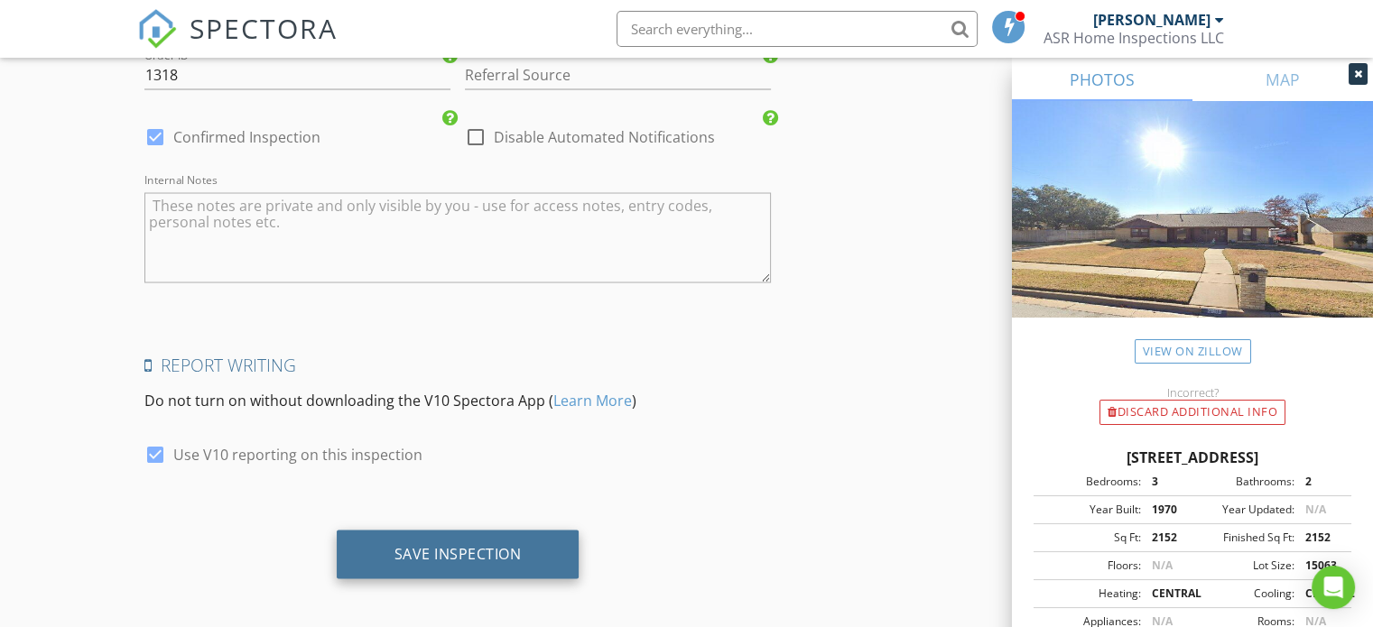
click at [452, 553] on div "Save Inspection" at bounding box center [457, 553] width 127 height 18
